Goal: Information Seeking & Learning: Understand process/instructions

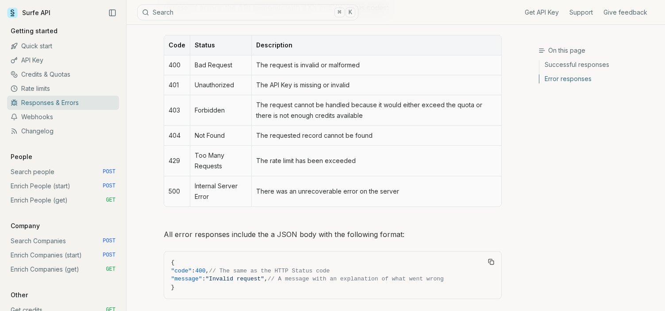
scroll to position [431, 0]
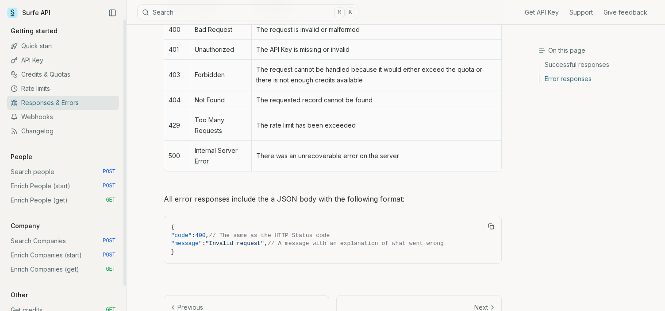
click at [53, 87] on link "Rate limits" at bounding box center [63, 88] width 112 height 14
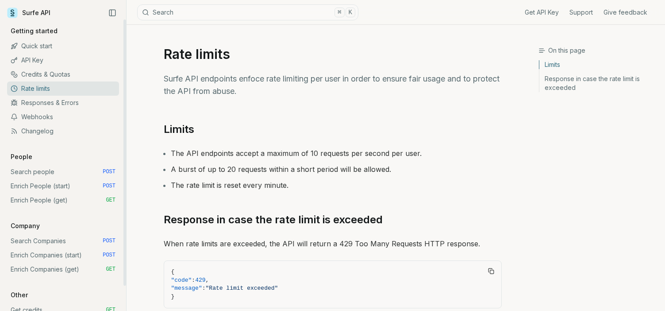
scroll to position [77, 0]
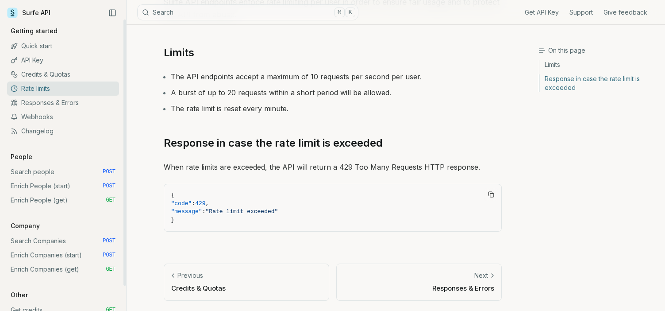
click at [40, 43] on link "Quick start" at bounding box center [63, 46] width 112 height 14
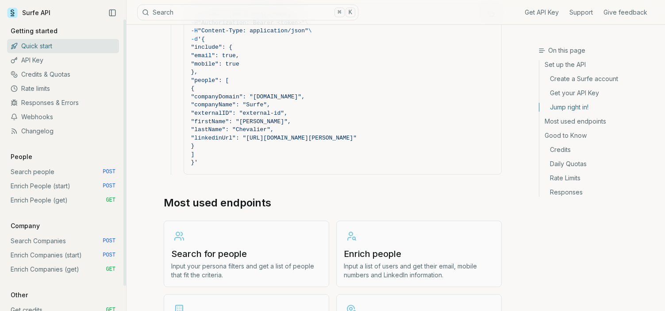
scroll to position [27, 0]
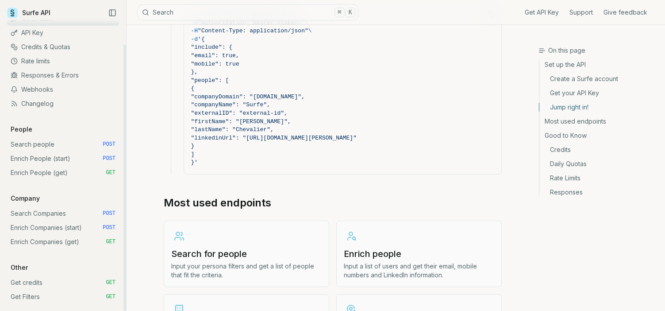
click at [40, 45] on link "Credits & Quotas" at bounding box center [63, 47] width 112 height 14
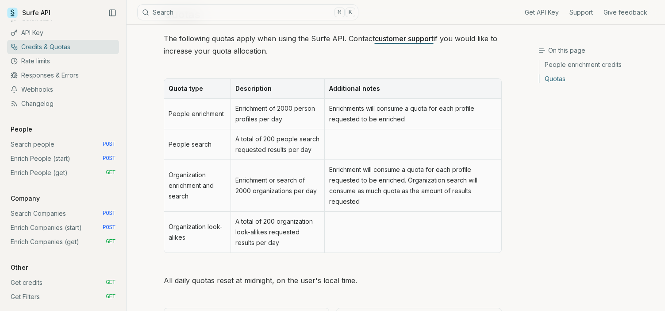
scroll to position [415, 0]
click at [61, 60] on link "Rate limits" at bounding box center [63, 61] width 112 height 14
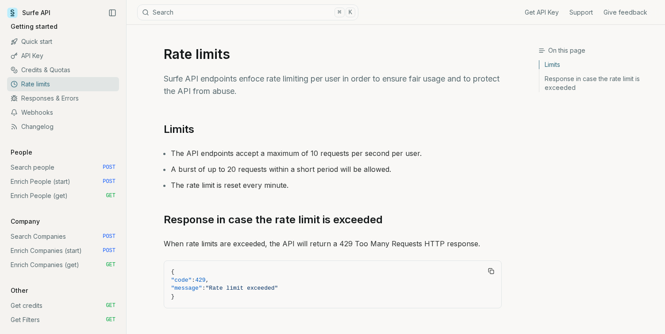
scroll to position [4, 0]
click at [46, 37] on link "Quick start" at bounding box center [63, 42] width 112 height 14
